Goal: Task Accomplishment & Management: Complete application form

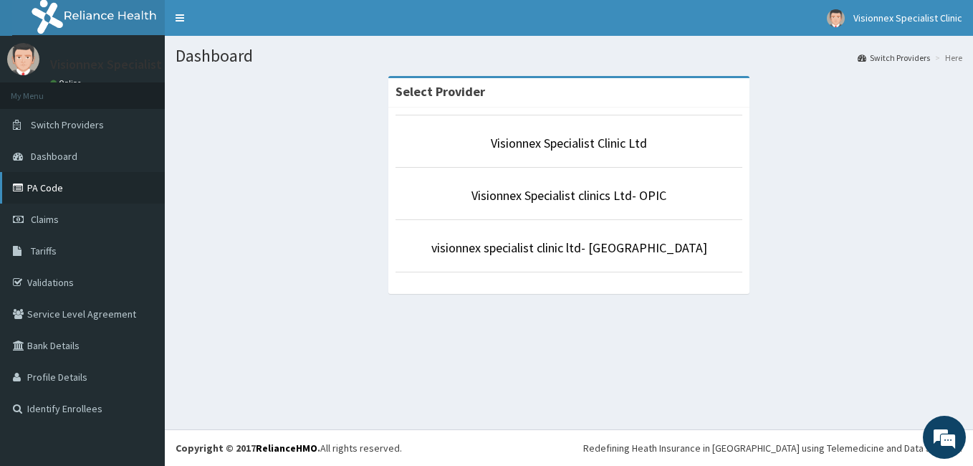
click at [59, 191] on link "PA Code" at bounding box center [82, 188] width 165 height 32
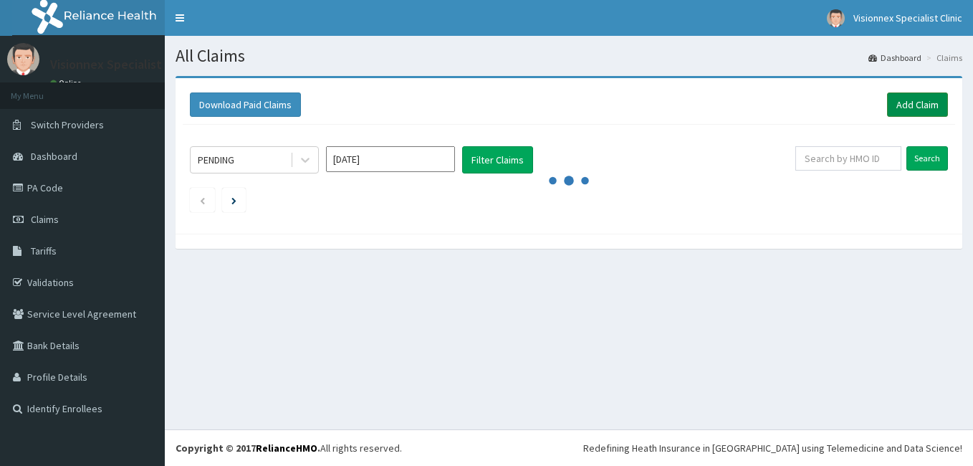
click at [925, 101] on link "Add Claim" at bounding box center [917, 104] width 61 height 24
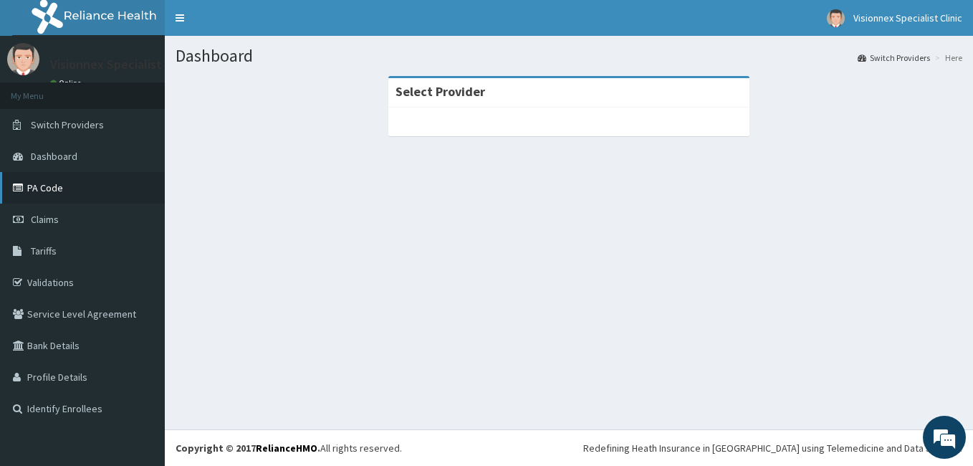
click at [54, 193] on link "PA Code" at bounding box center [82, 188] width 165 height 32
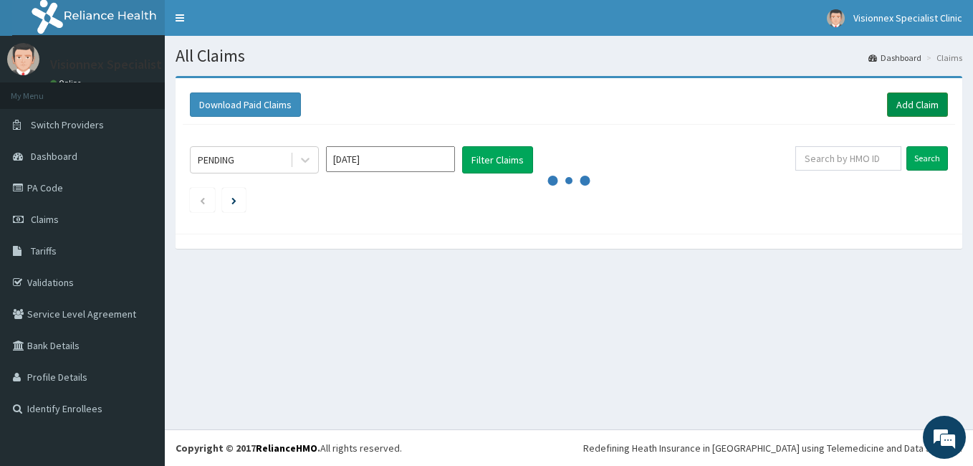
click at [902, 108] on link "Add Claim" at bounding box center [917, 104] width 61 height 24
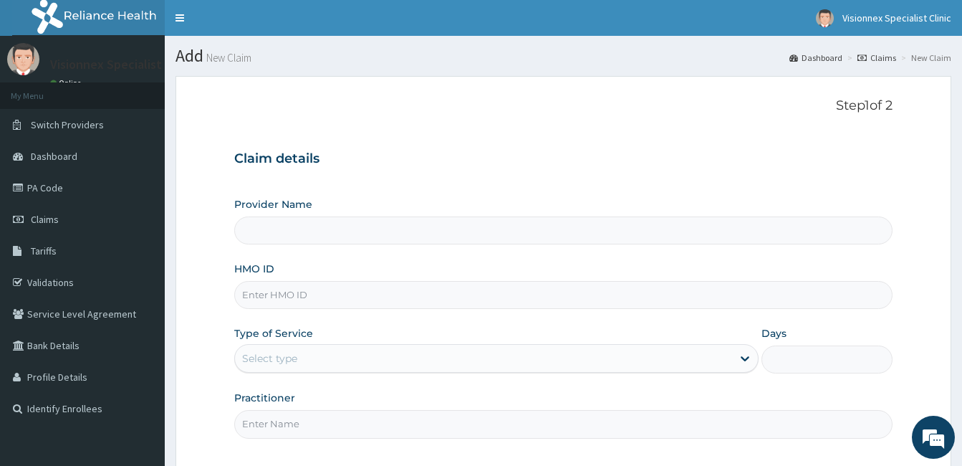
type input "Visionnex Specialist Clinic Ltd"
click at [388, 227] on input "Visionnex Specialist Clinic Ltd" at bounding box center [563, 230] width 658 height 28
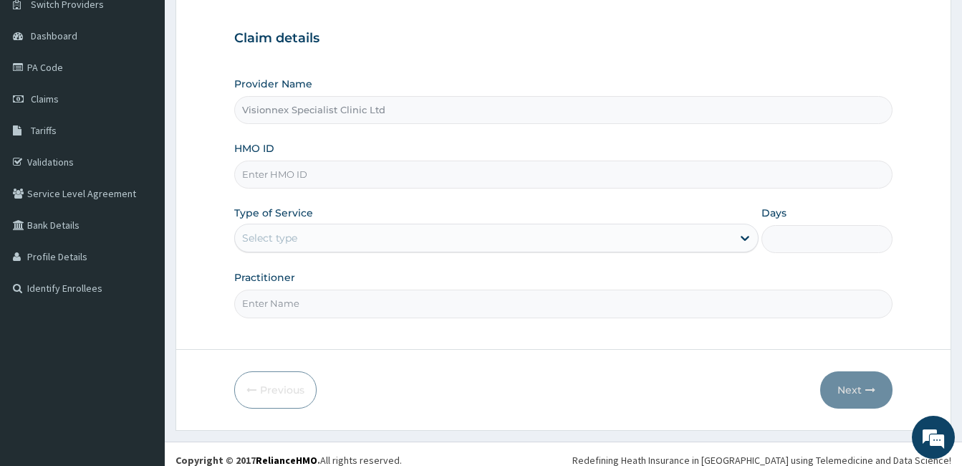
scroll to position [133, 0]
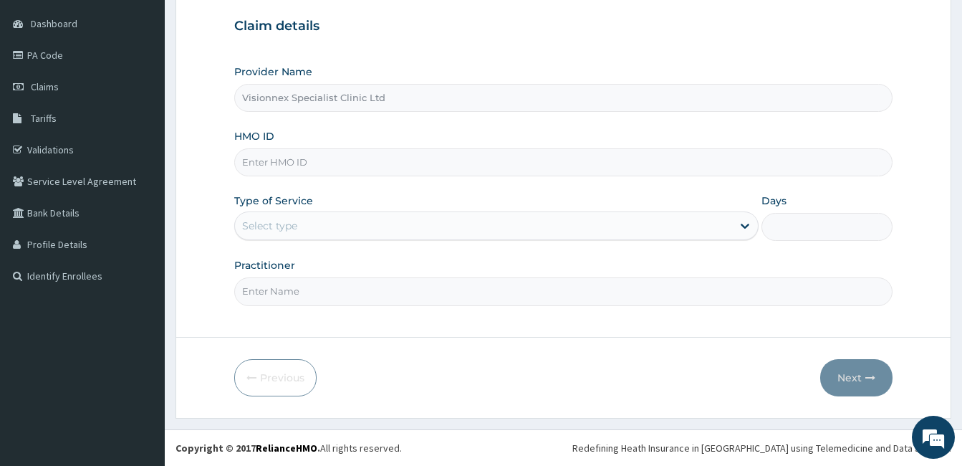
click at [332, 155] on input "HMO ID" at bounding box center [563, 162] width 658 height 28
click at [333, 167] on input "HMO ID" at bounding box center [563, 162] width 658 height 28
click at [320, 168] on input "HMO ID" at bounding box center [563, 162] width 658 height 28
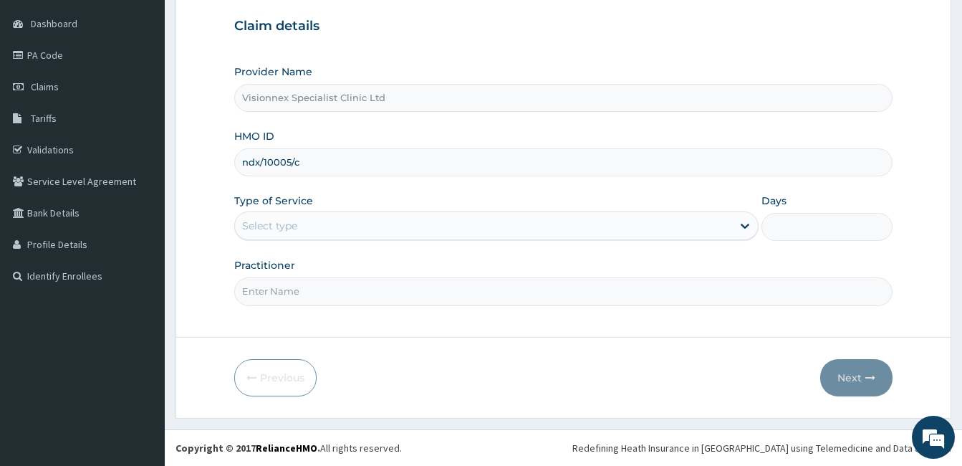
type input "ndx/10005/c"
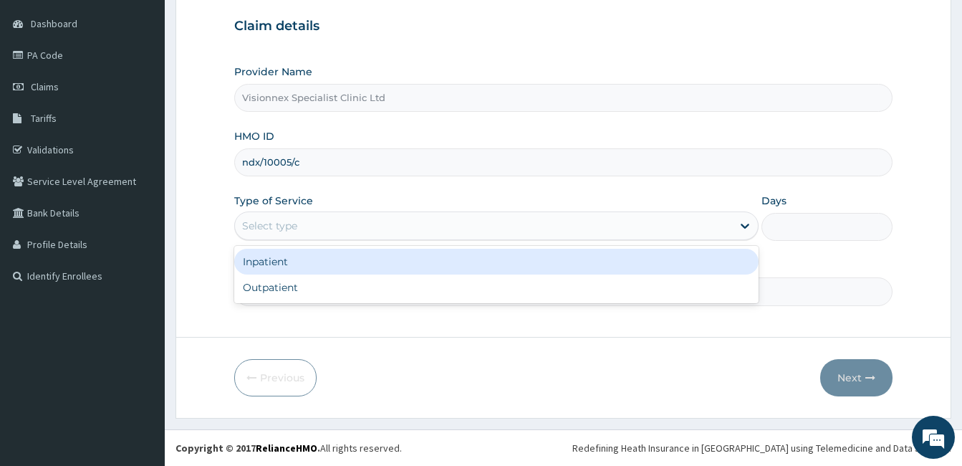
click at [284, 228] on div "Select type" at bounding box center [269, 225] width 55 height 14
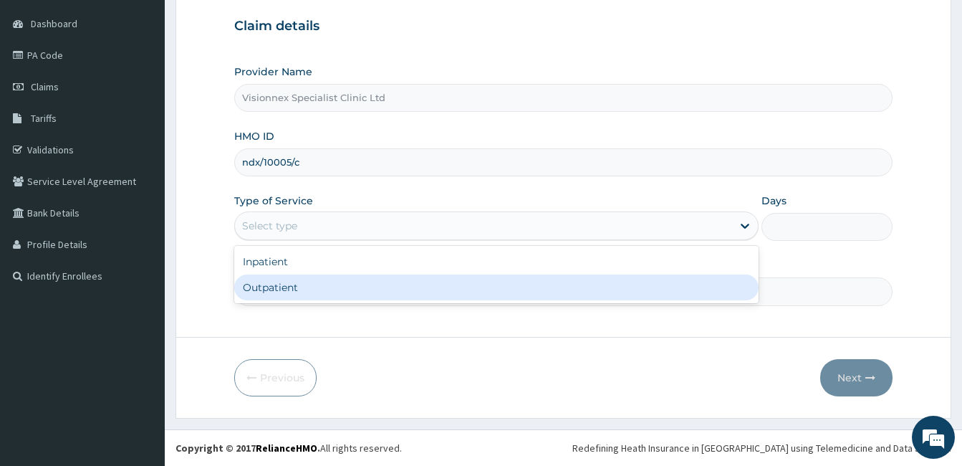
click at [284, 292] on div "Outpatient" at bounding box center [496, 287] width 524 height 26
type input "1"
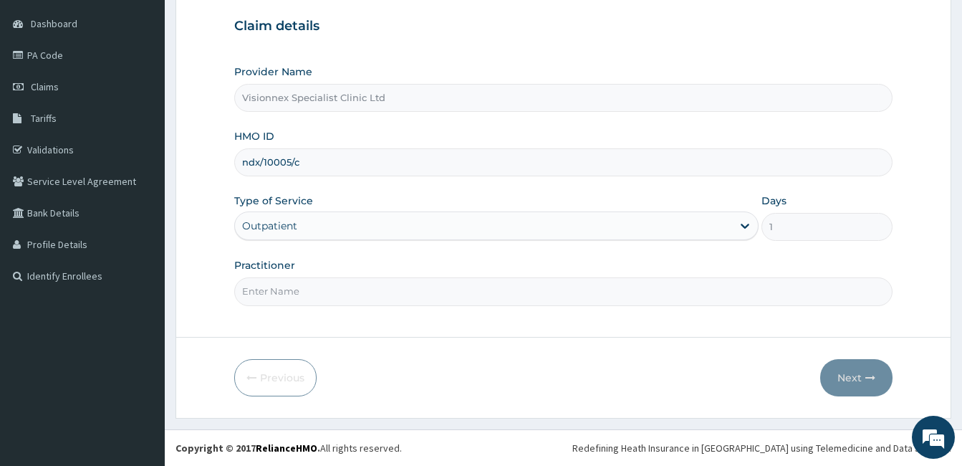
click at [310, 284] on input "Practitioner" at bounding box center [563, 291] width 658 height 28
type input "DR. FAVOUR"
click at [871, 380] on icon "button" at bounding box center [870, 377] width 10 height 10
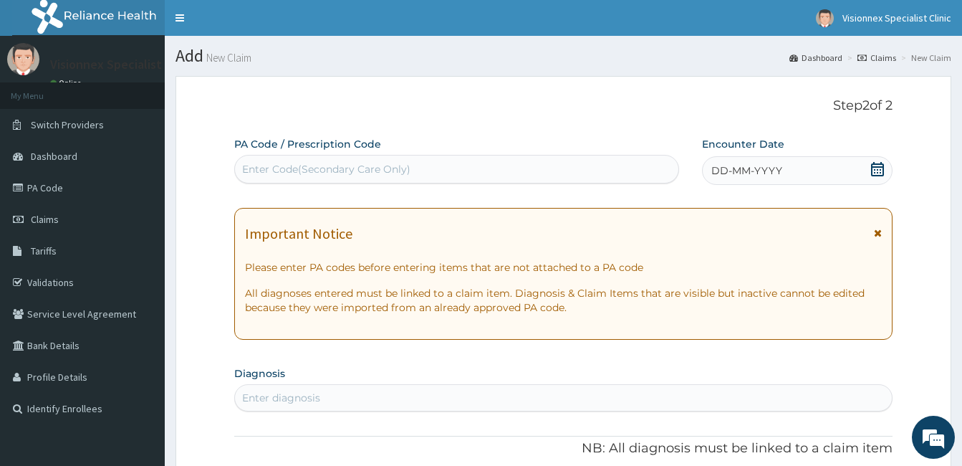
click at [382, 162] on div "Enter Code(Secondary Care Only)" at bounding box center [326, 169] width 168 height 14
paste input "PA/1E1C0F"
type input "PA/1E1C0F"
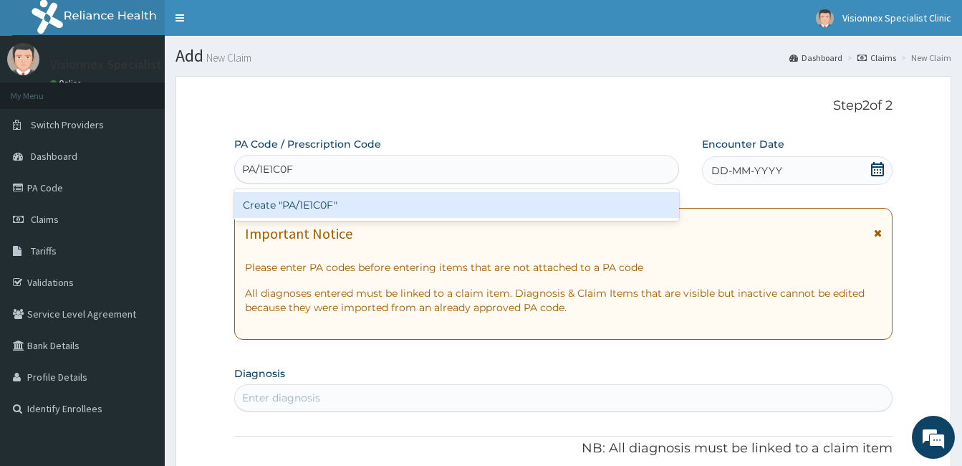
click at [332, 216] on div "Create "PA/1E1C0F"" at bounding box center [456, 205] width 445 height 26
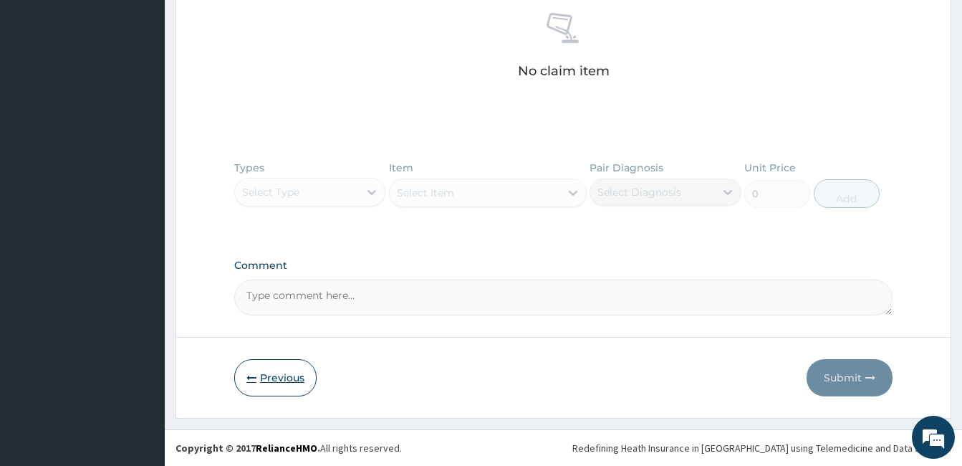
click at [268, 385] on button "Previous" at bounding box center [275, 377] width 82 height 37
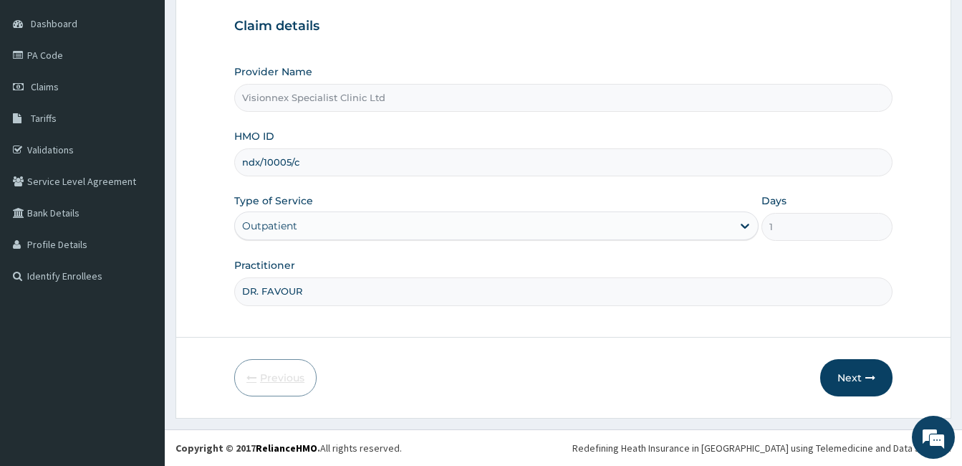
scroll to position [133, 0]
click at [303, 163] on input "ndx/10005/c" at bounding box center [563, 162] width 658 height 28
type input "ndx/10005/b"
click at [871, 380] on icon "button" at bounding box center [870, 377] width 10 height 10
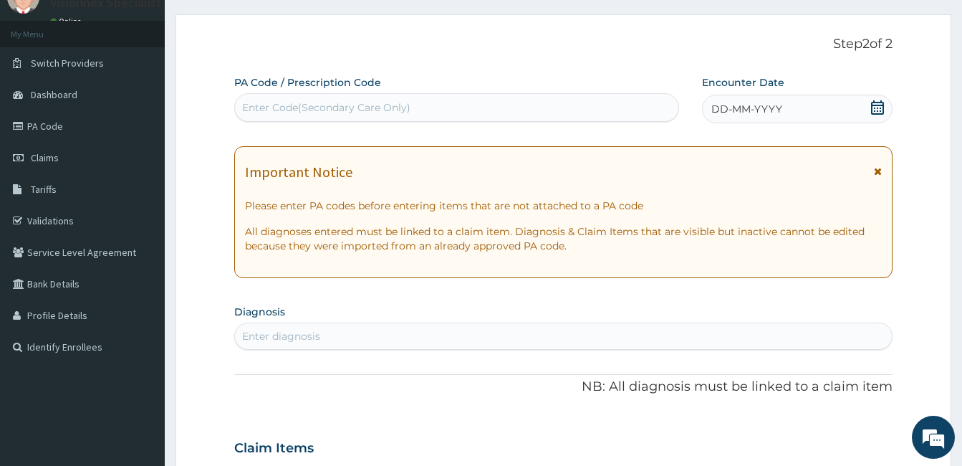
scroll to position [0, 0]
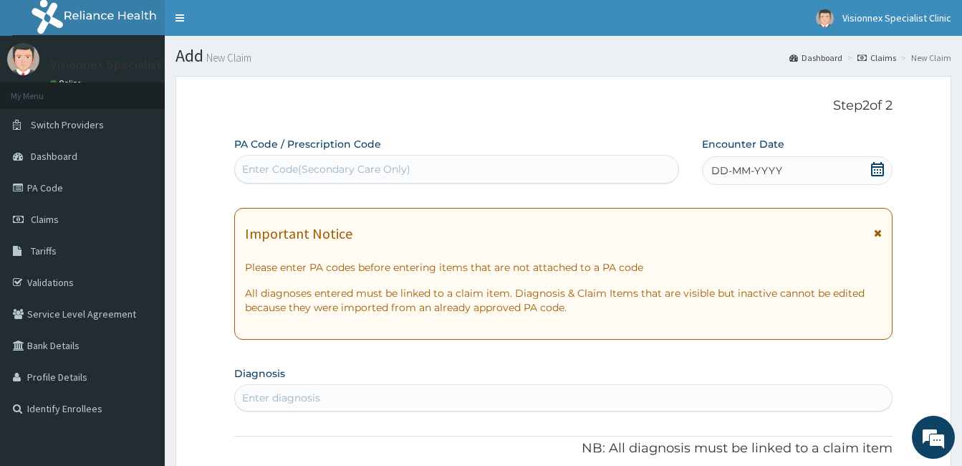
click at [339, 168] on div "Enter Code(Secondary Care Only)" at bounding box center [326, 169] width 168 height 14
paste input "PA/1E1C0F"
type input "PA/1E1C0F"
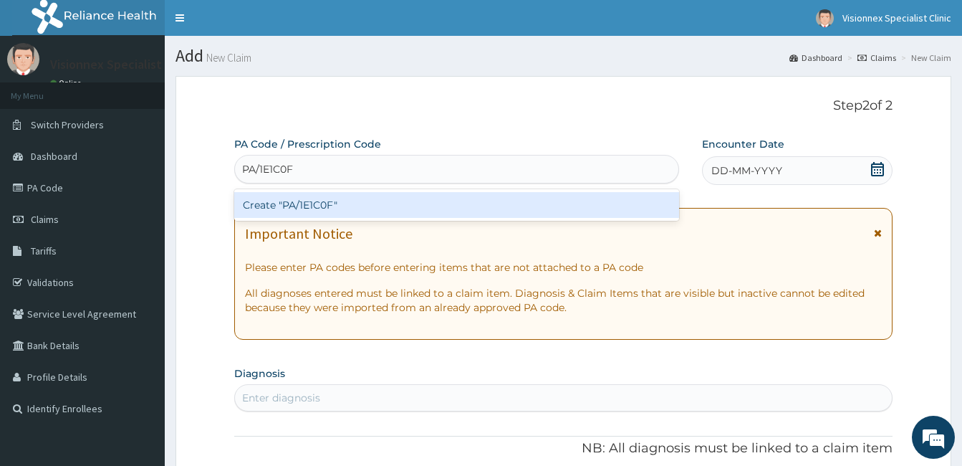
click at [339, 198] on div "Create "PA/1E1C0F"" at bounding box center [456, 205] width 445 height 26
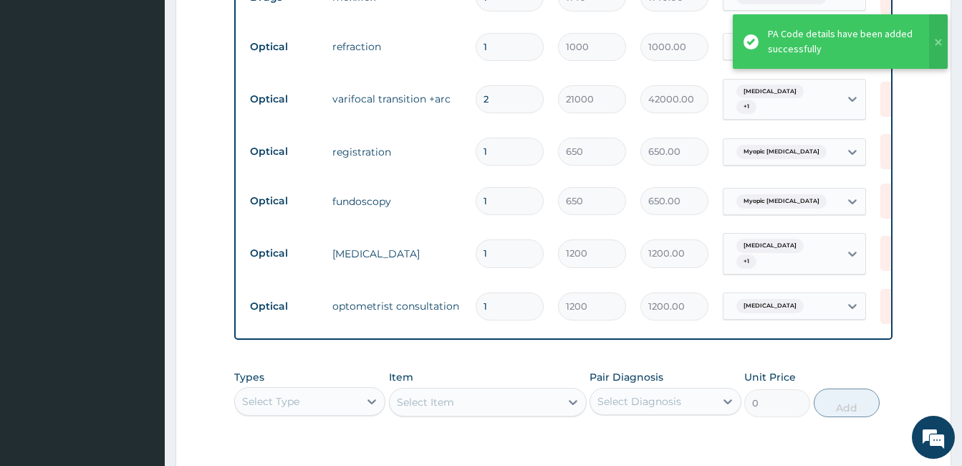
scroll to position [516, 0]
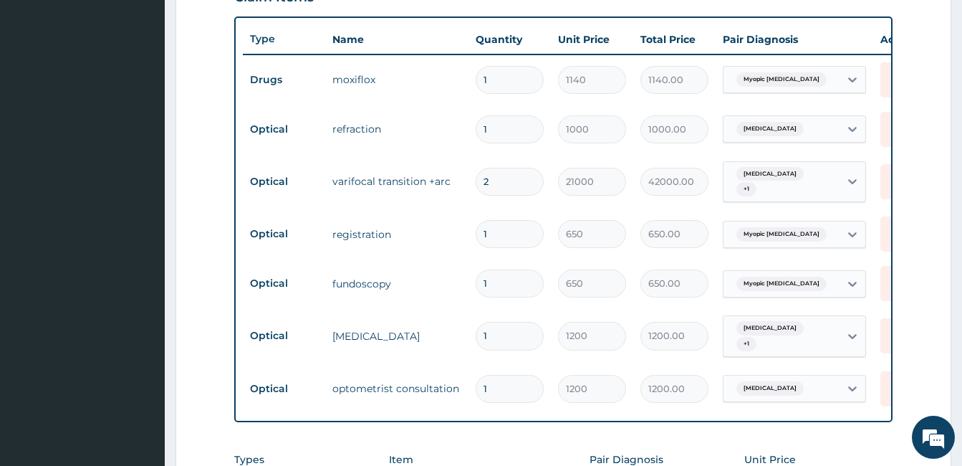
drag, startPoint x: 498, startPoint y: 176, endPoint x: 480, endPoint y: 181, distance: 18.4
click at [481, 181] on input "2" at bounding box center [510, 182] width 68 height 28
type input "1"
type input "21000.00"
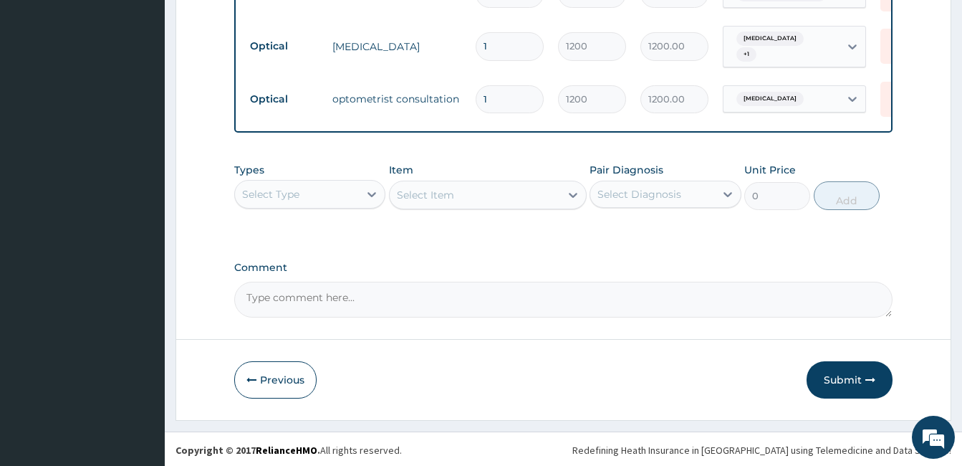
scroll to position [807, 0]
type input "1"
click at [852, 375] on button "Submit" at bounding box center [850, 378] width 86 height 37
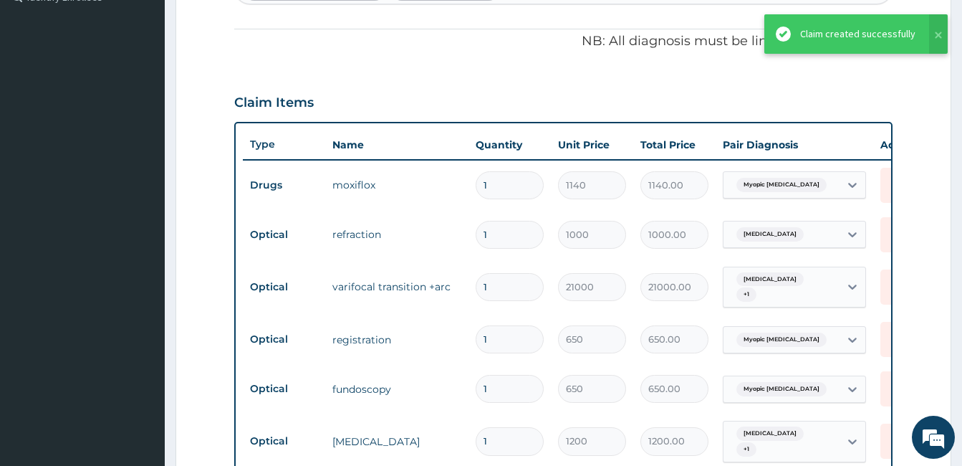
scroll to position [377, 0]
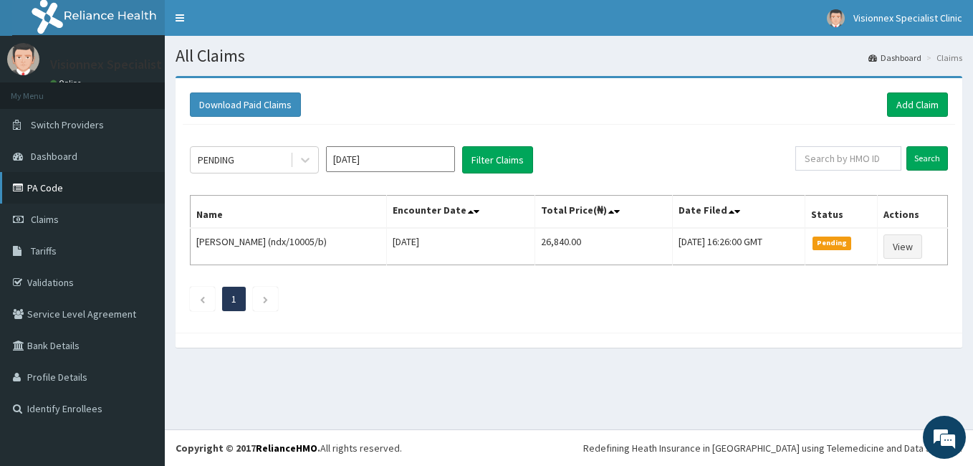
click at [62, 194] on link "PA Code" at bounding box center [82, 188] width 165 height 32
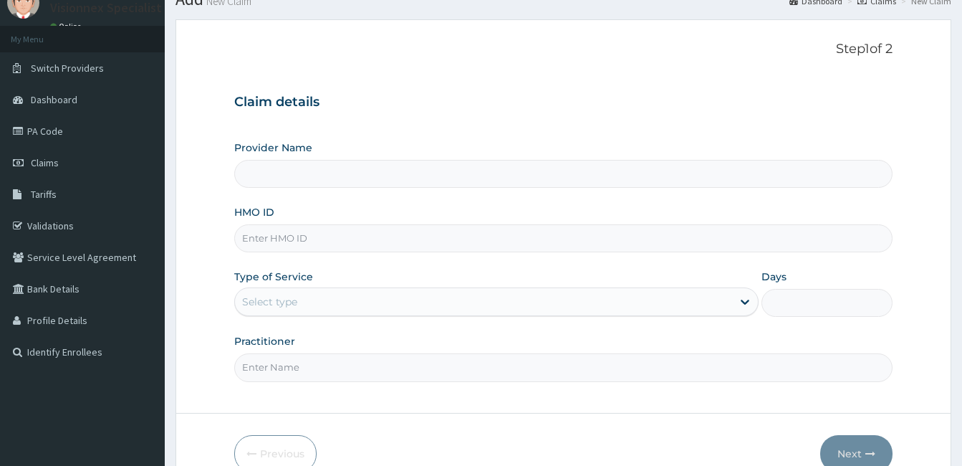
scroll to position [133, 0]
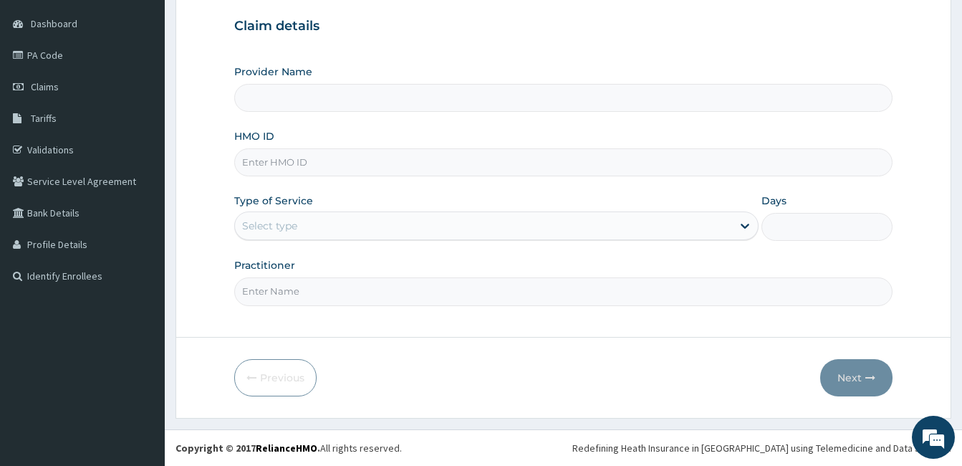
click at [312, 177] on div "Provider Name HMO ID Type of Service Select type Days Practitioner" at bounding box center [563, 184] width 658 height 241
click at [312, 169] on input "HMO ID" at bounding box center [563, 162] width 658 height 28
type input "Visionnex Specialist Clinic Ltd"
click at [312, 169] on input "HMO ID" at bounding box center [563, 162] width 658 height 28
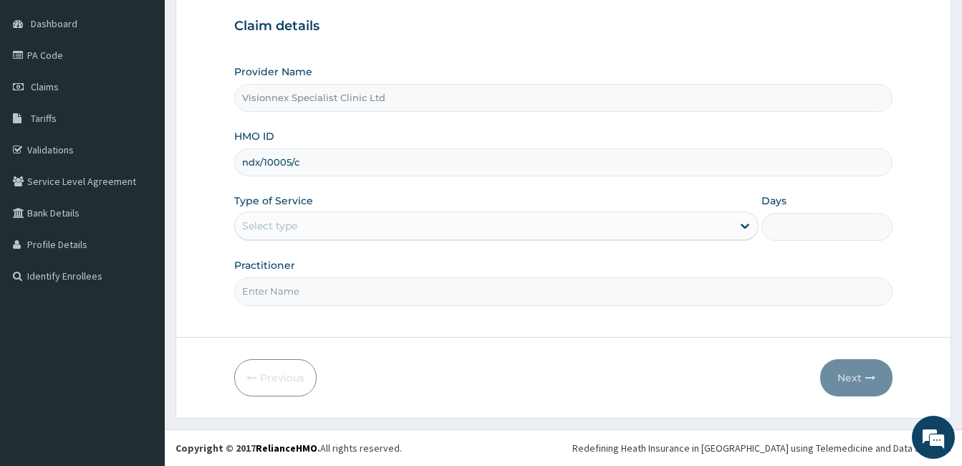
type input "ndx/10005/c"
click at [279, 225] on div "Select type" at bounding box center [269, 225] width 55 height 14
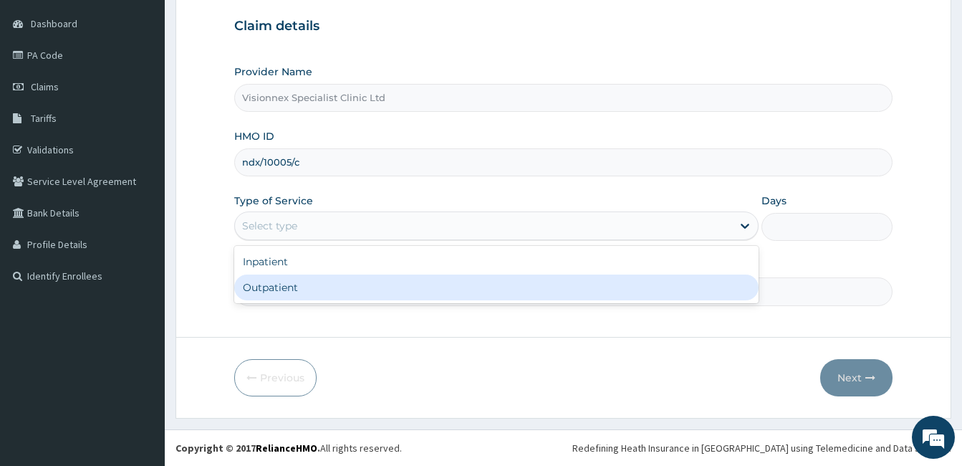
click at [277, 289] on div "Outpatient" at bounding box center [496, 287] width 524 height 26
type input "1"
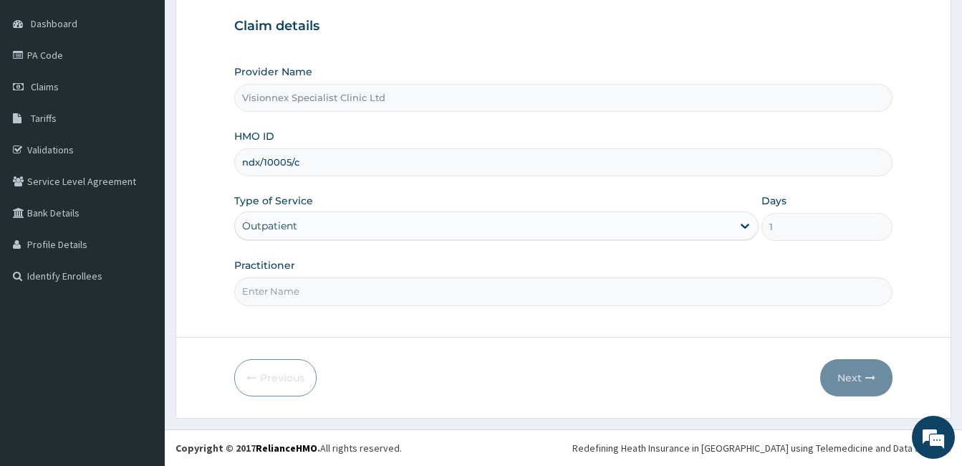
click at [313, 297] on input "Practitioner" at bounding box center [563, 291] width 658 height 28
type input "DR. FAVOUR"
click at [840, 378] on button "Next" at bounding box center [856, 377] width 72 height 37
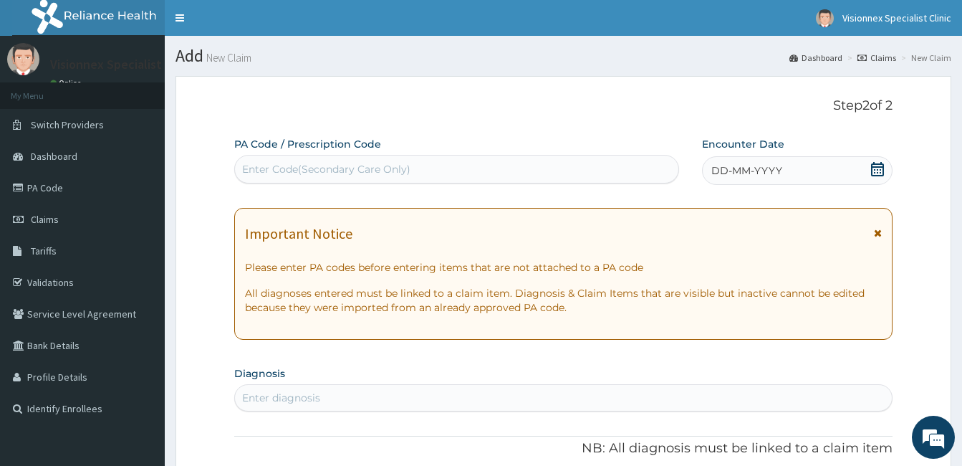
click at [391, 172] on div "Enter Code(Secondary Care Only)" at bounding box center [326, 169] width 168 height 14
type input "V"
paste input "PA/ED48F3"
type input "PA/ED48F3"
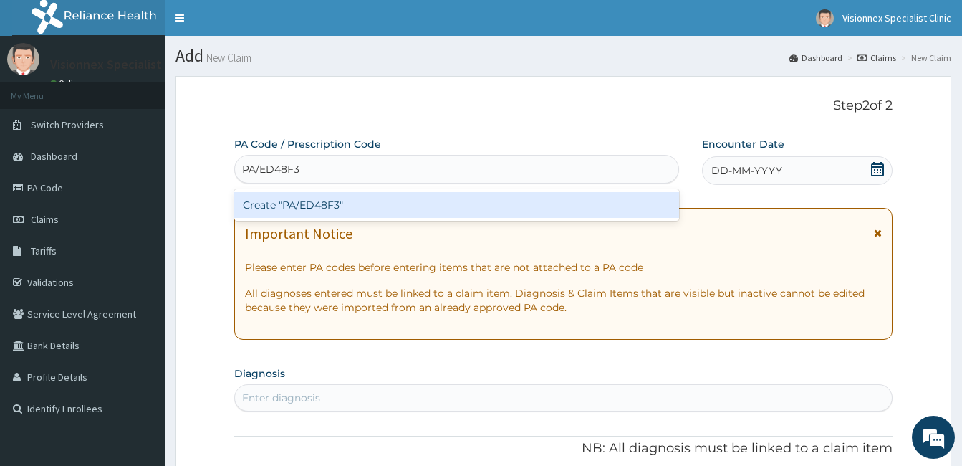
click at [327, 204] on div "Create "PA/ED48F3"" at bounding box center [456, 205] width 445 height 26
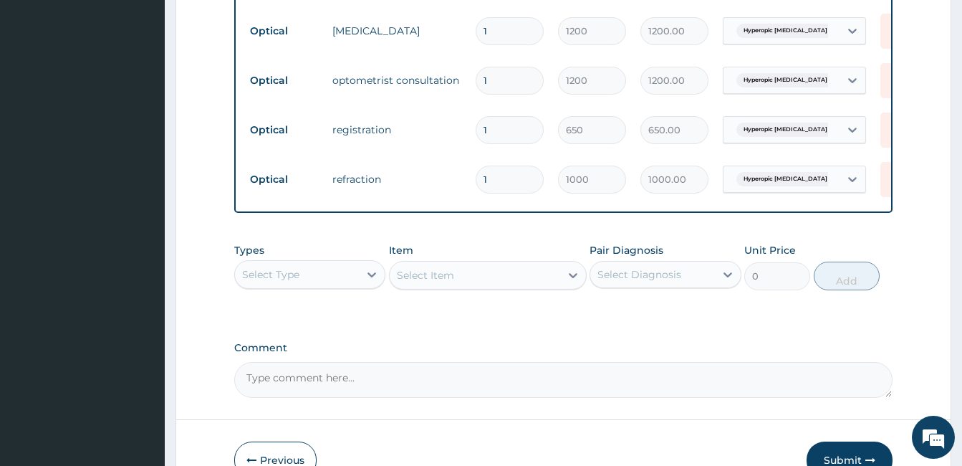
scroll to position [633, 0]
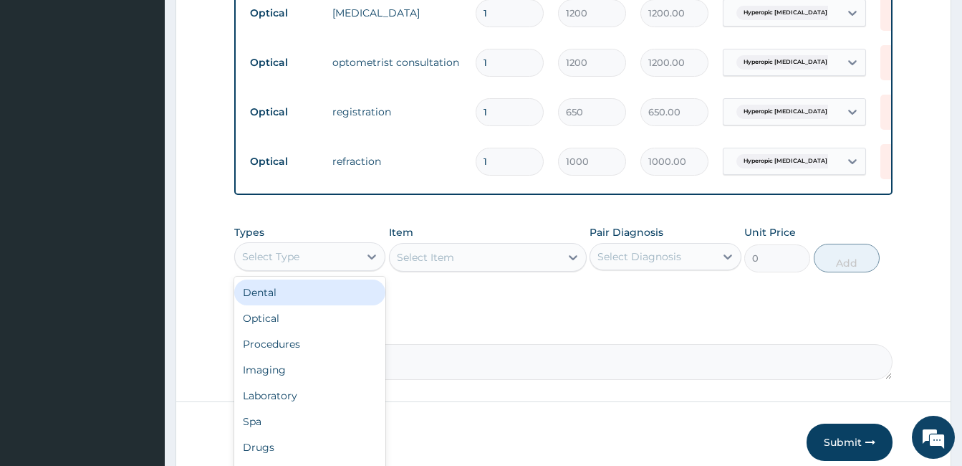
click at [352, 268] on div "Select Type" at bounding box center [297, 256] width 124 height 23
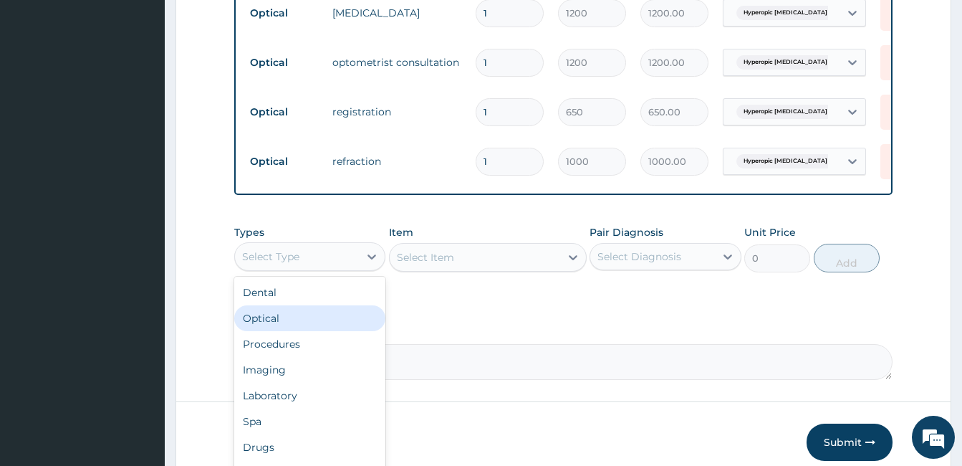
click at [301, 330] on div "Optical" at bounding box center [309, 318] width 151 height 26
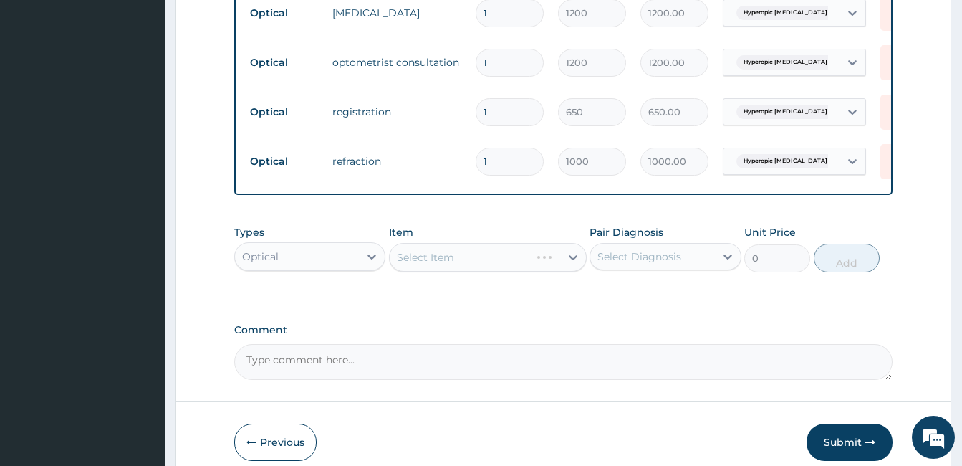
click at [519, 271] on div "Select Item" at bounding box center [488, 257] width 198 height 29
click at [530, 269] on div "Select Item" at bounding box center [460, 257] width 140 height 23
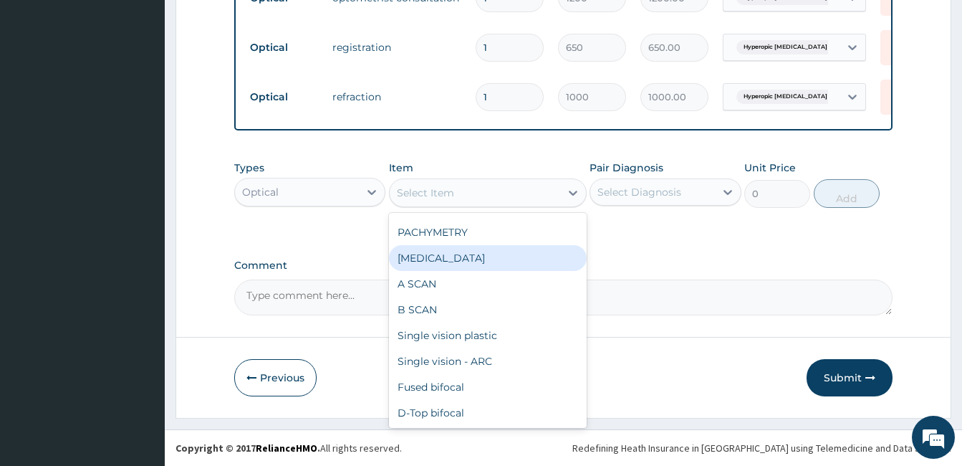
scroll to position [573, 0]
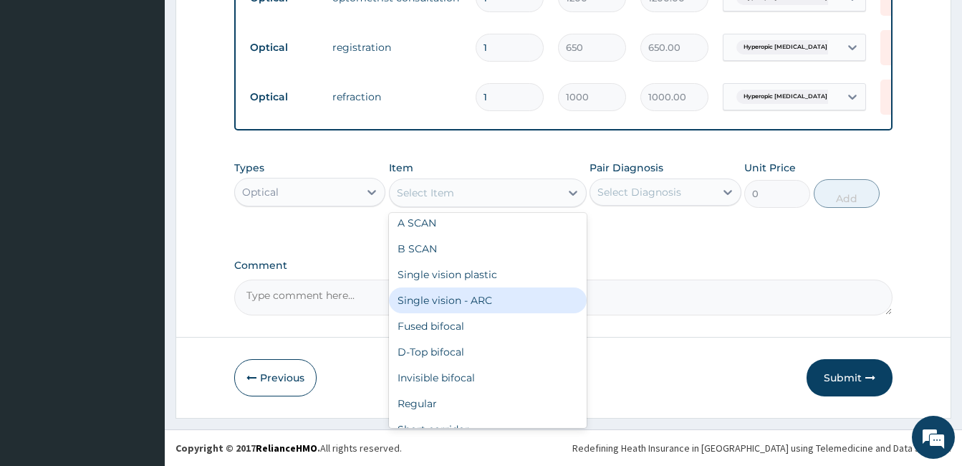
click at [473, 305] on div "Single vision - ARC" at bounding box center [488, 300] width 198 height 26
type input "4900"
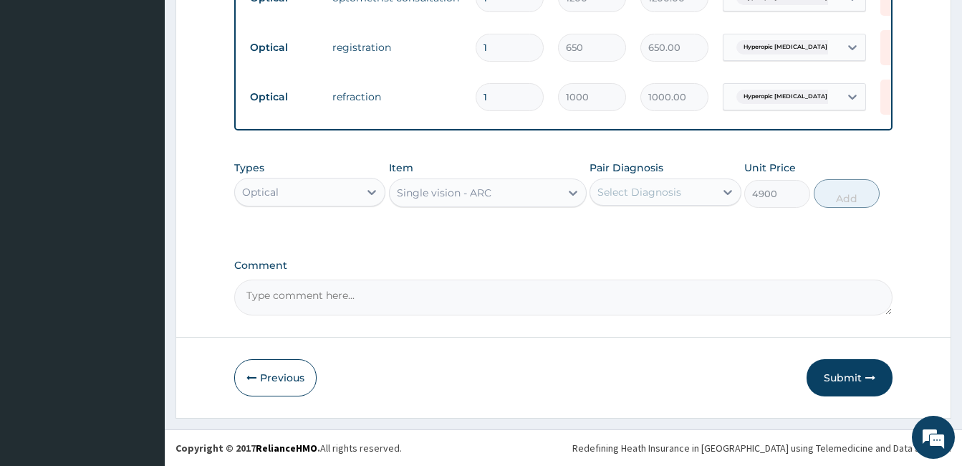
click at [694, 186] on div "Select Diagnosis" at bounding box center [652, 192] width 124 height 23
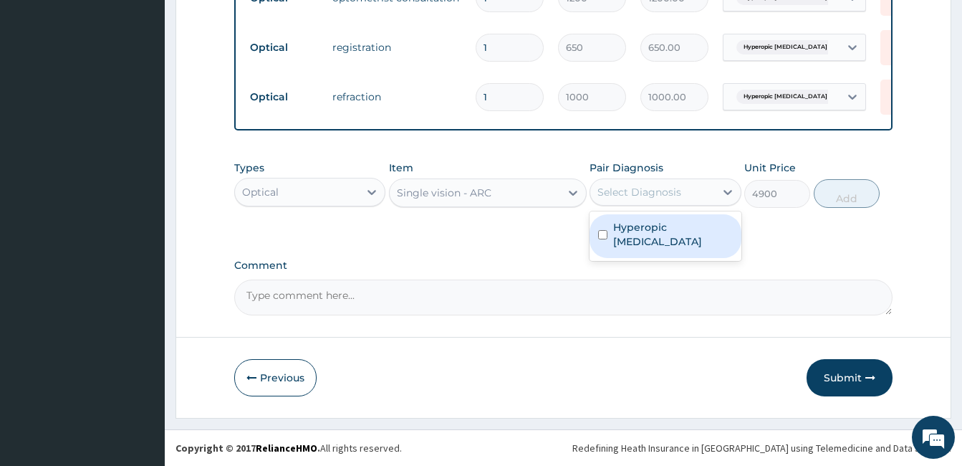
click at [658, 239] on label "Hyperopic astigmatism" at bounding box center [672, 234] width 119 height 29
checkbox input "true"
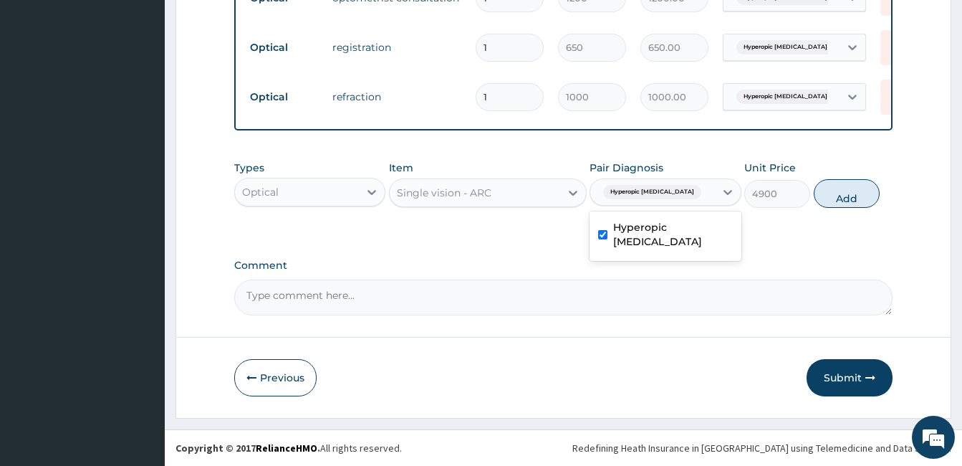
click at [501, 193] on div "Single vision - ARC" at bounding box center [475, 192] width 170 height 23
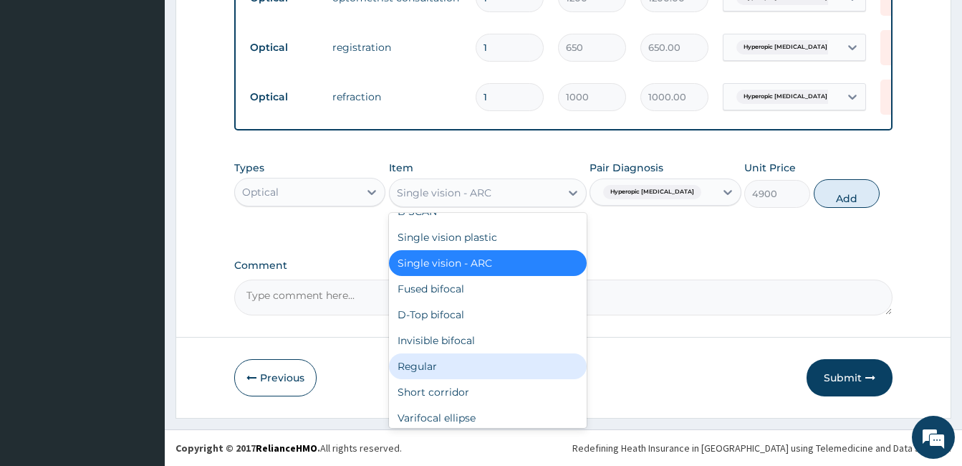
scroll to position [745, 0]
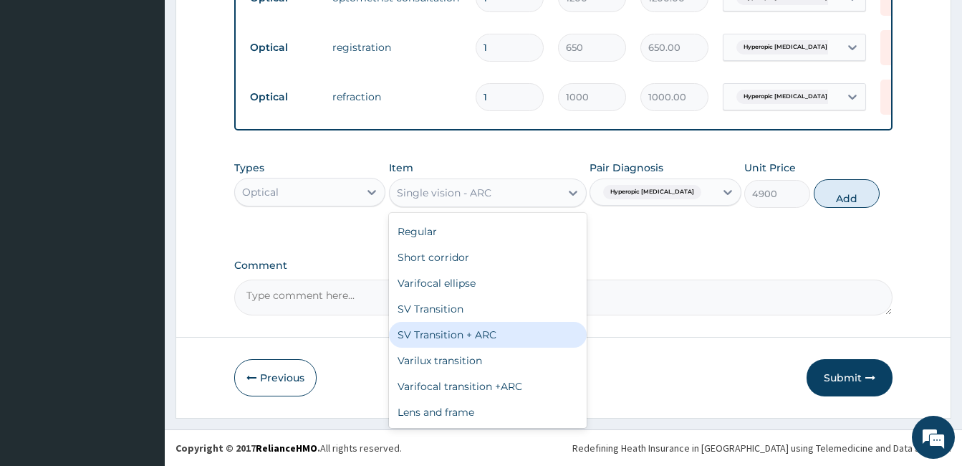
click at [493, 337] on div "SV Transition + ARC" at bounding box center [488, 335] width 198 height 26
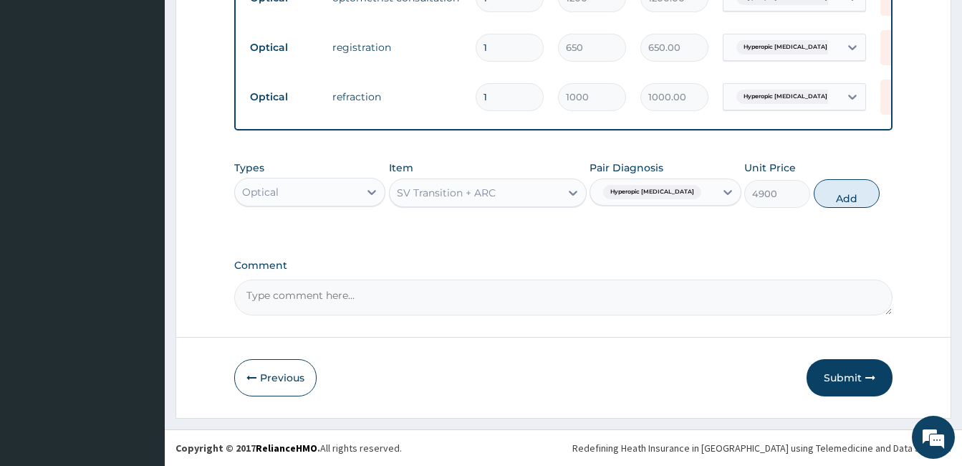
type input "10500"
click at [711, 196] on div "Hyperopic astigmatism" at bounding box center [652, 192] width 124 height 24
click at [662, 249] on div "Hyperopic astigmatism" at bounding box center [665, 236] width 151 height 44
checkbox input "false"
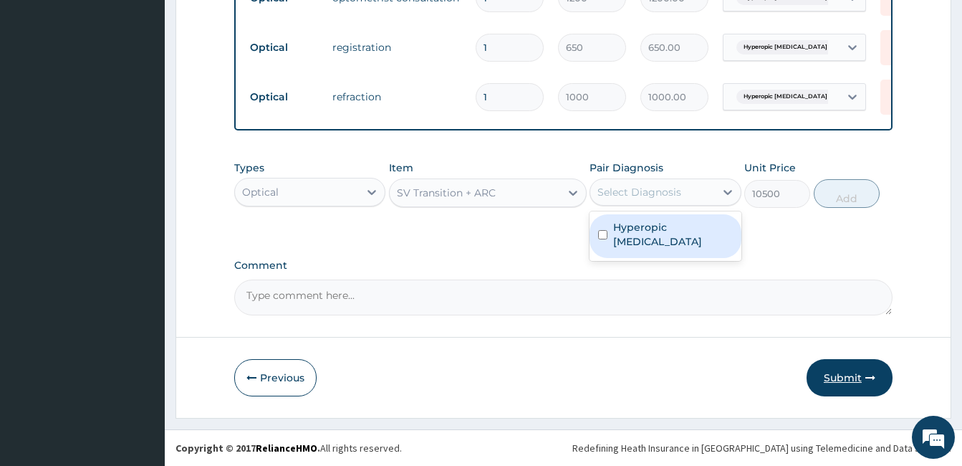
click at [853, 371] on button "Submit" at bounding box center [850, 377] width 86 height 37
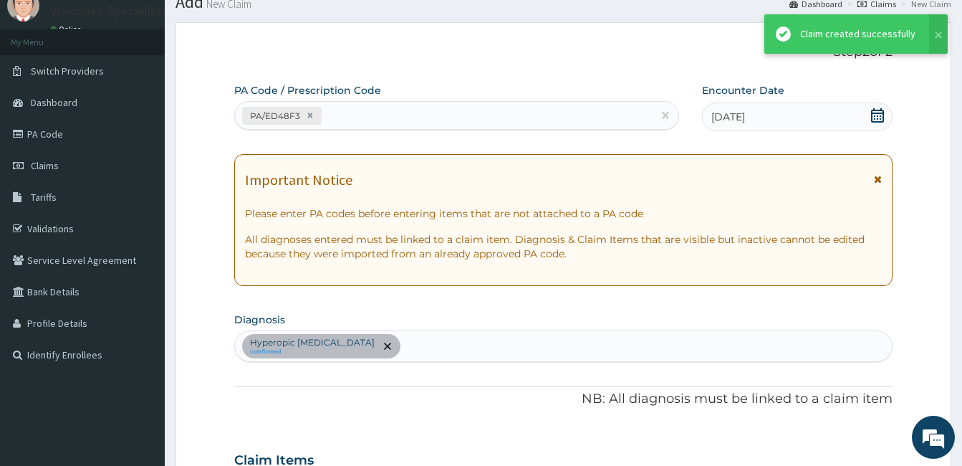
scroll to position [708, 0]
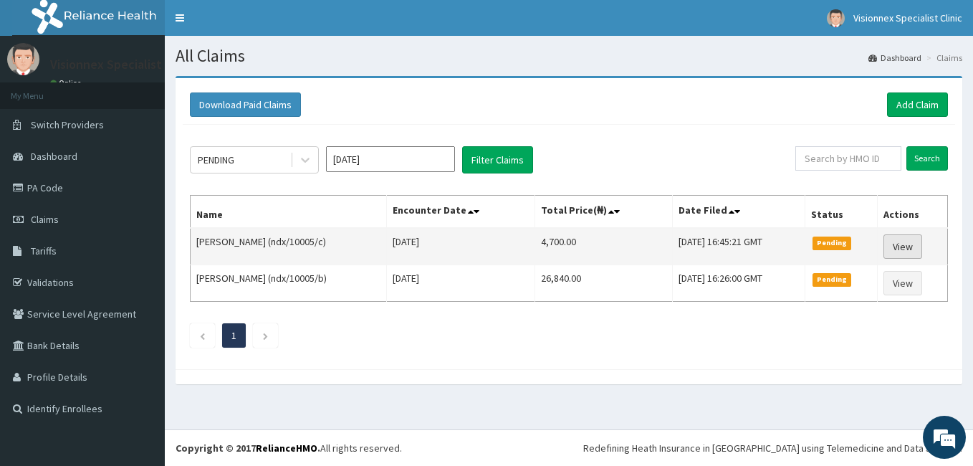
click at [907, 251] on link "View" at bounding box center [902, 246] width 39 height 24
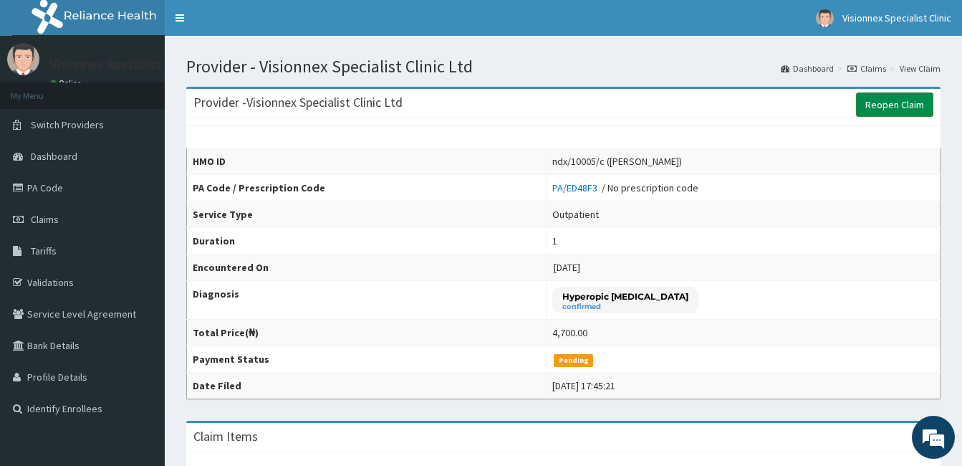
click at [908, 107] on link "Reopen Claim" at bounding box center [894, 104] width 77 height 24
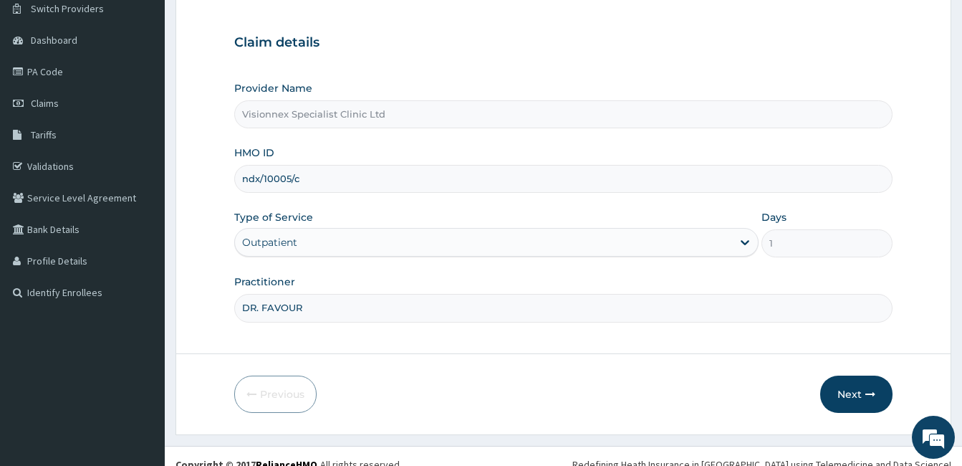
scroll to position [133, 0]
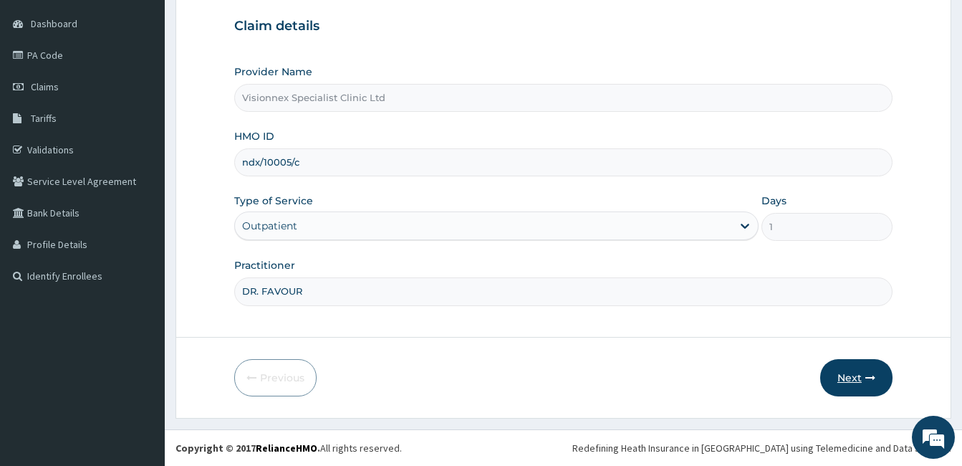
click at [840, 372] on button "Next" at bounding box center [856, 377] width 72 height 37
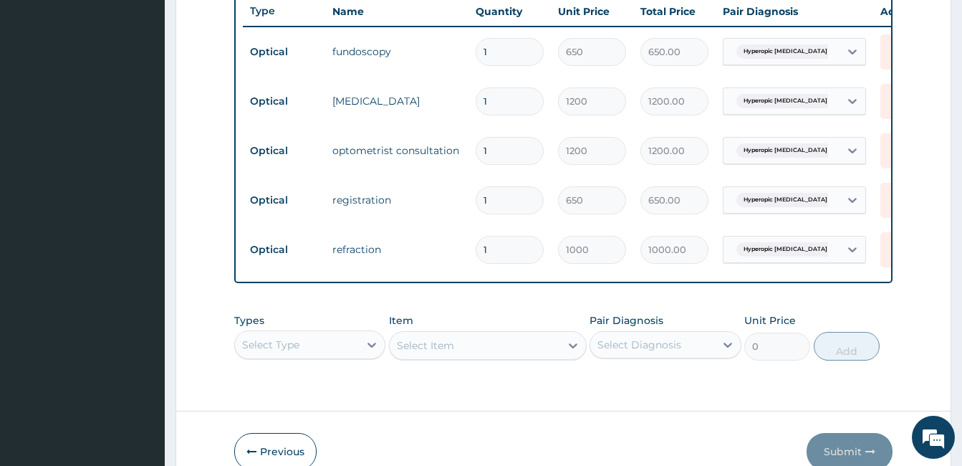
scroll to position [629, 0]
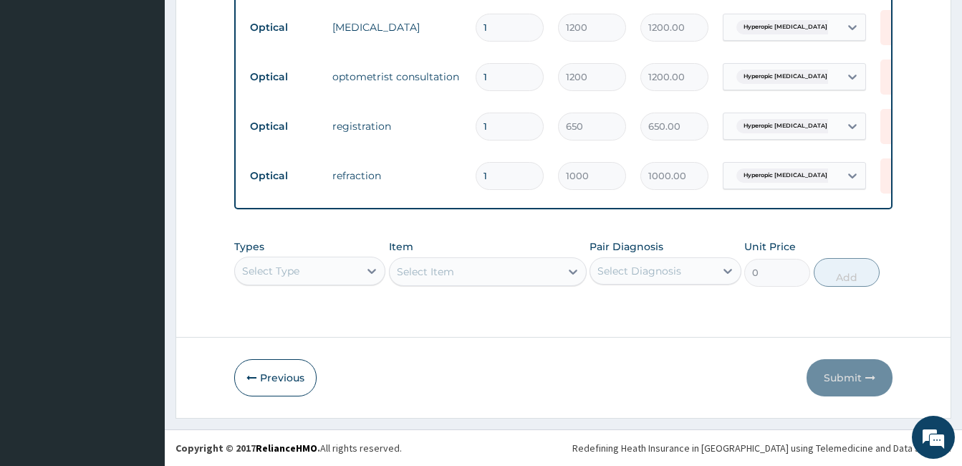
click at [351, 271] on div "Select Type" at bounding box center [309, 270] width 151 height 29
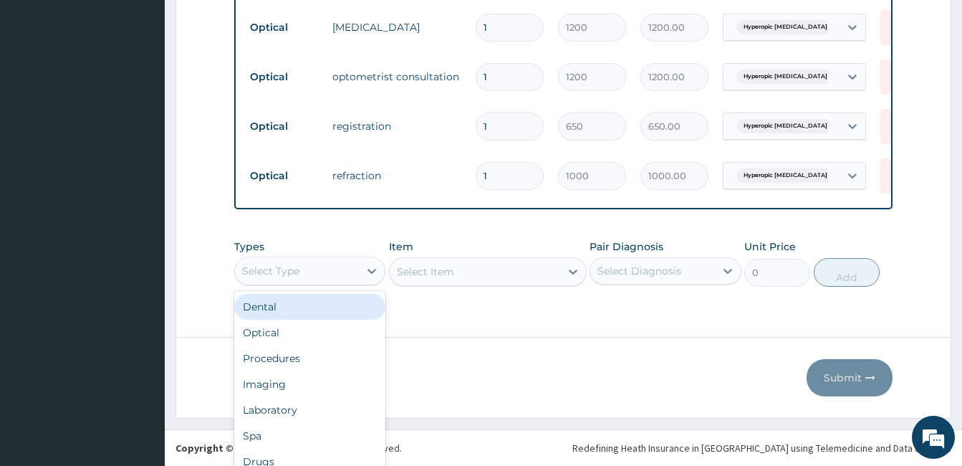
scroll to position [40, 0]
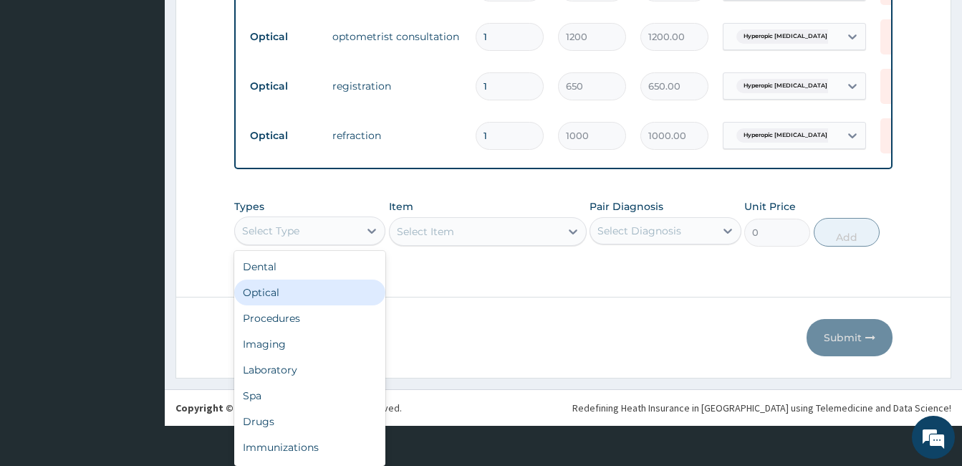
click at [287, 294] on div "Optical" at bounding box center [309, 292] width 151 height 26
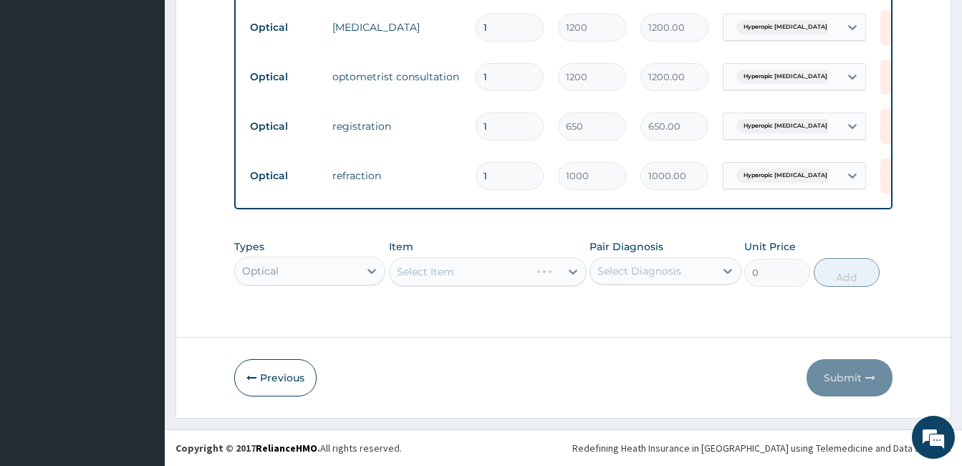
click at [524, 279] on div "Select Item" at bounding box center [488, 271] width 198 height 29
click at [511, 279] on div "Select Item" at bounding box center [488, 271] width 198 height 29
click at [573, 274] on div "Select Item" at bounding box center [488, 271] width 198 height 29
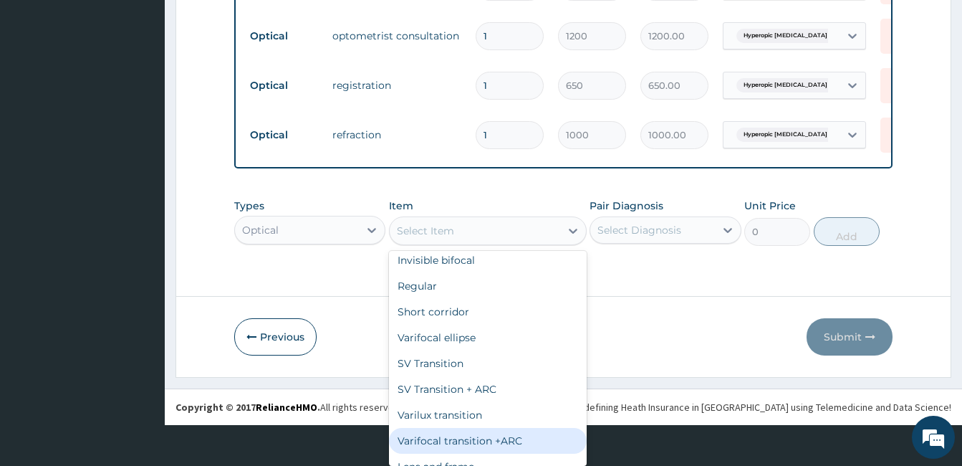
scroll to position [745, 0]
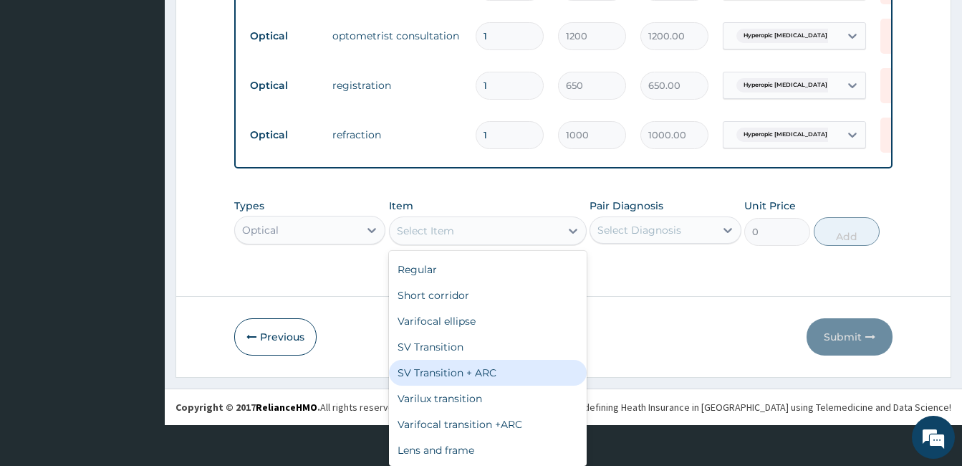
click at [489, 373] on div "SV Transition + ARC" at bounding box center [488, 373] width 198 height 26
type input "10500"
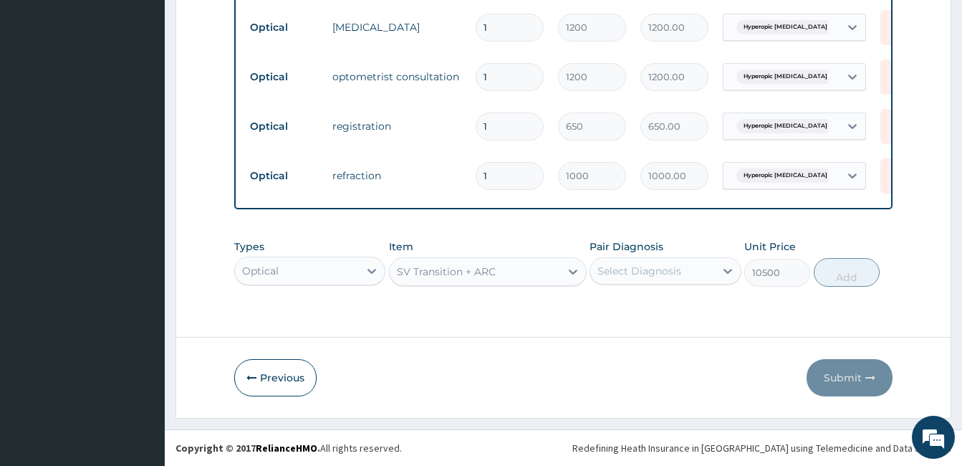
scroll to position [0, 0]
click at [681, 271] on div "Select Diagnosis" at bounding box center [652, 270] width 124 height 23
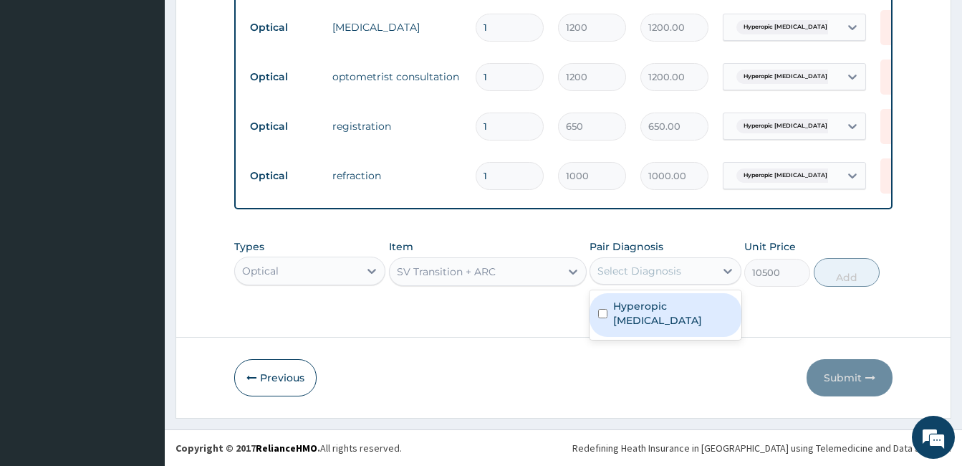
click at [658, 310] on label "Hyperopic [MEDICAL_DATA]" at bounding box center [672, 313] width 119 height 29
checkbox input "true"
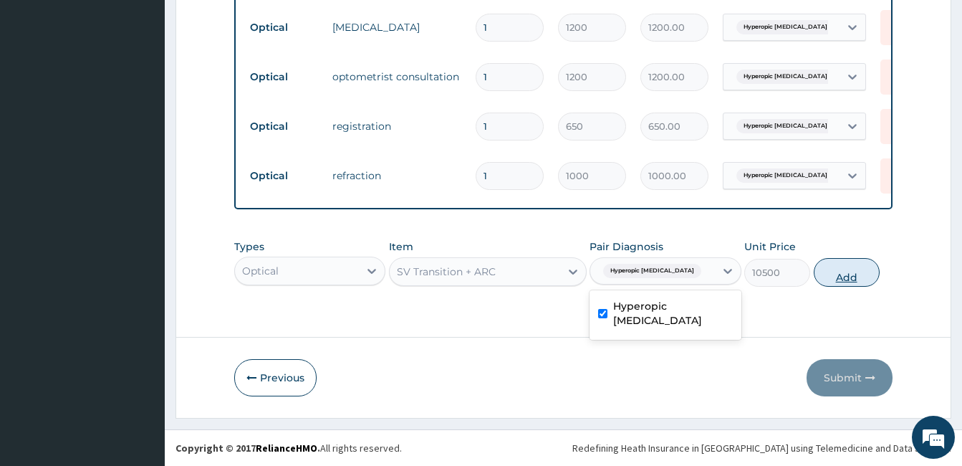
click at [840, 274] on button "Add" at bounding box center [847, 272] width 66 height 29
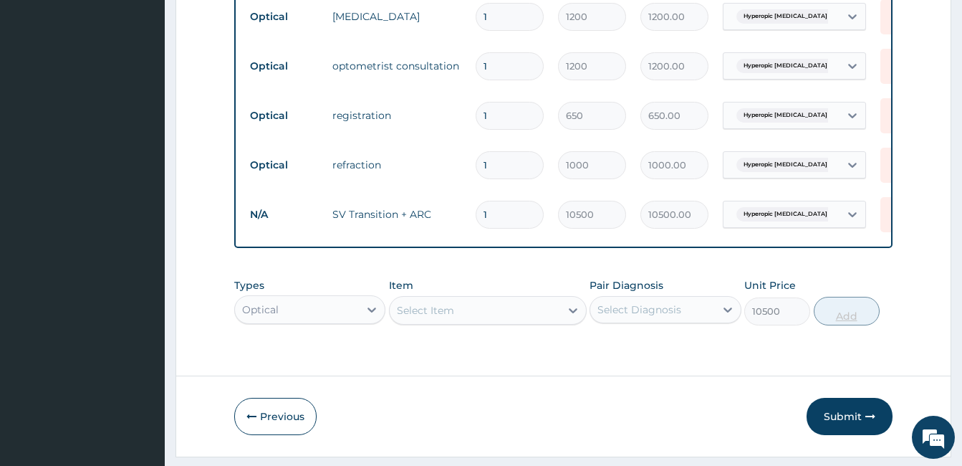
type input "0"
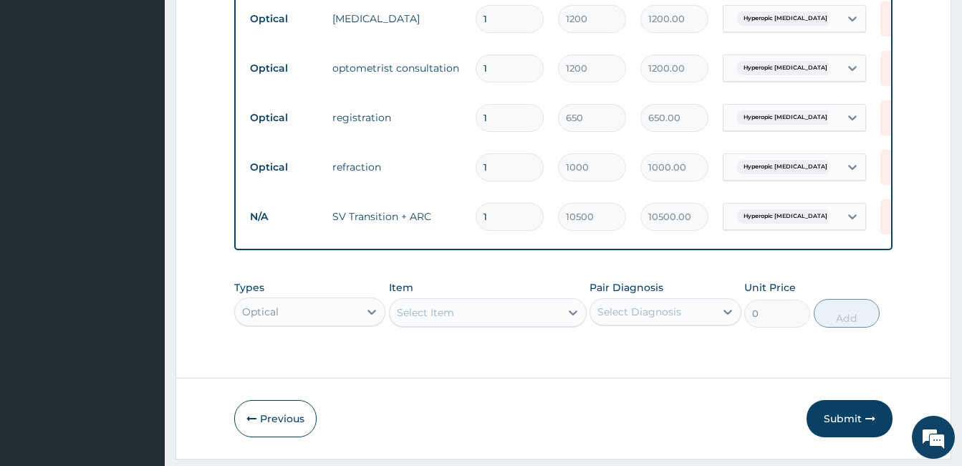
scroll to position [678, 0]
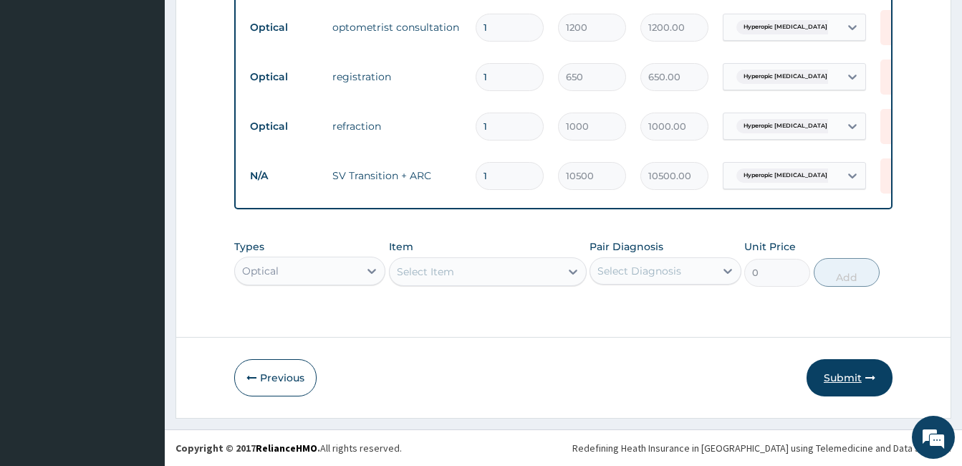
click at [845, 372] on button "Submit" at bounding box center [850, 377] width 86 height 37
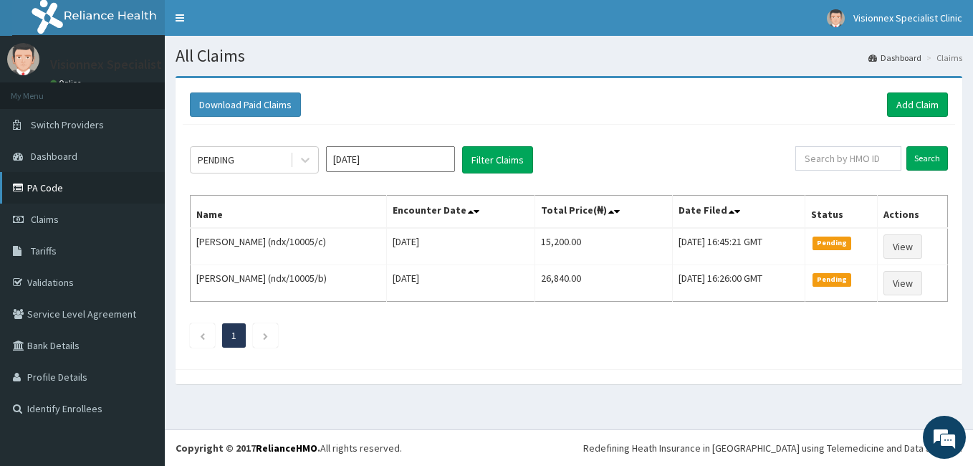
click at [58, 191] on link "PA Code" at bounding box center [82, 188] width 165 height 32
click at [914, 108] on link "Add Claim" at bounding box center [917, 104] width 61 height 24
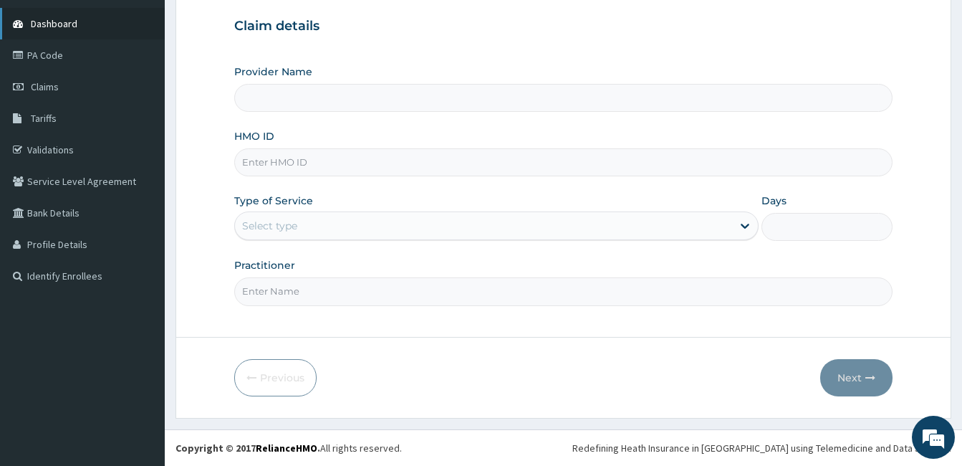
type input "Visionnex Specialist Clinic Ltd"
click at [285, 170] on input "HMO ID" at bounding box center [563, 162] width 658 height 28
type input "ndx/"
